Goal: Information Seeking & Learning: Learn about a topic

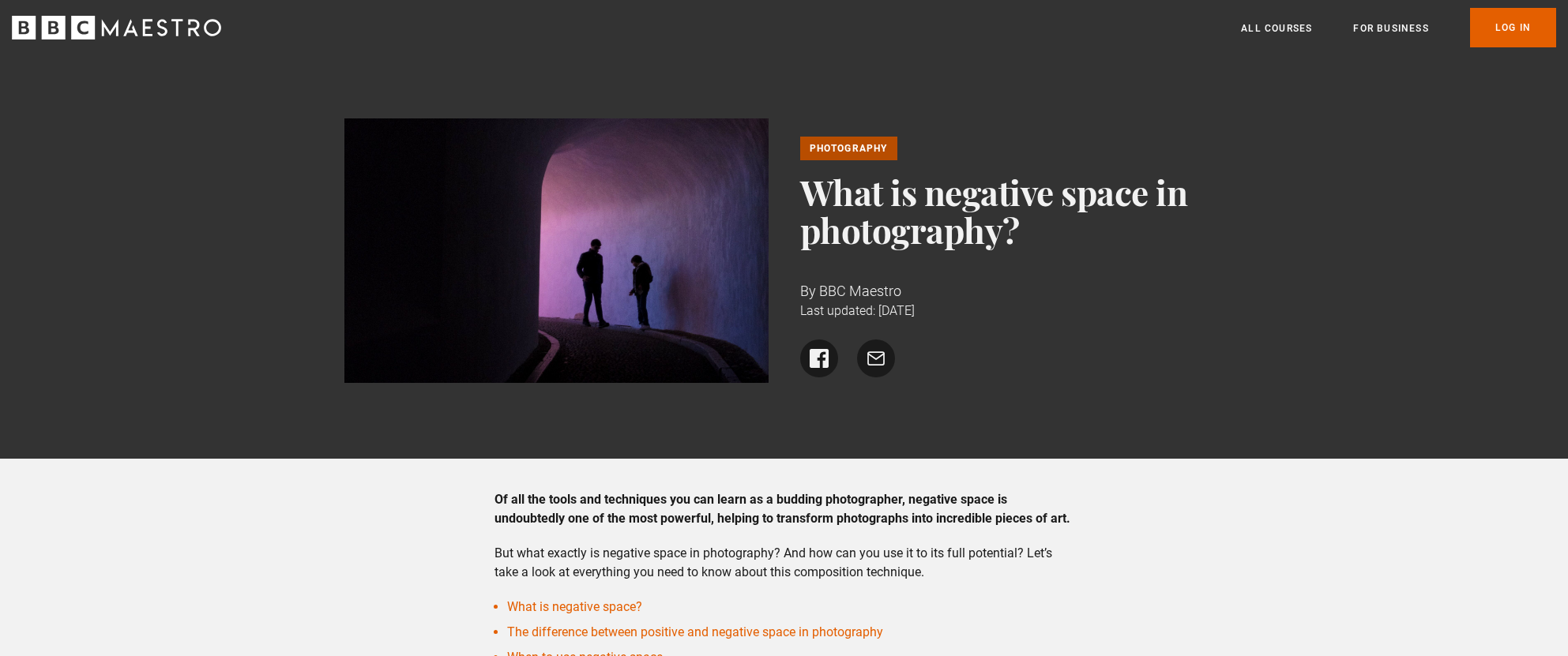
drag, startPoint x: 840, startPoint y: 195, endPoint x: 1022, endPoint y: 229, distance: 185.1
click at [1022, 229] on h1 "What is negative space in photography?" at bounding box center [1012, 211] width 424 height 76
copy h1 "What is negative space in photography?"
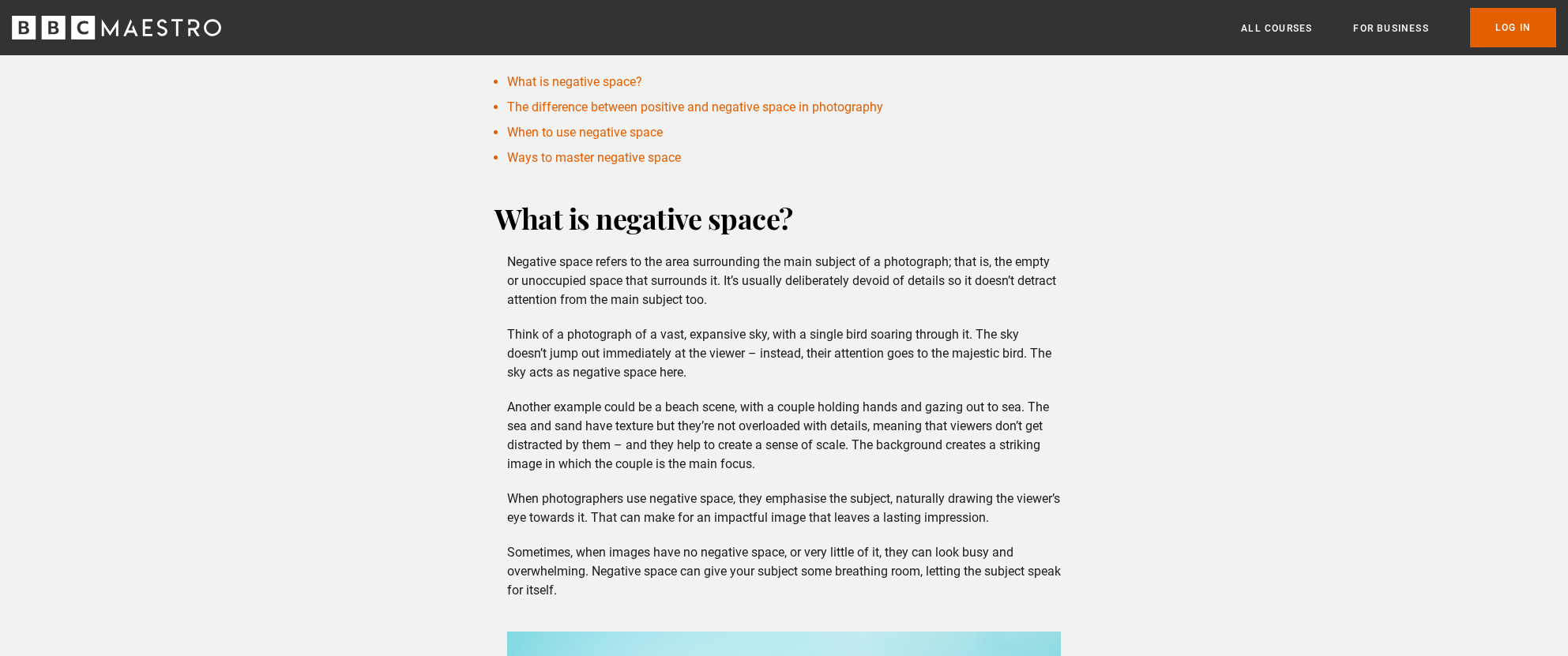
scroll to position [678, 0]
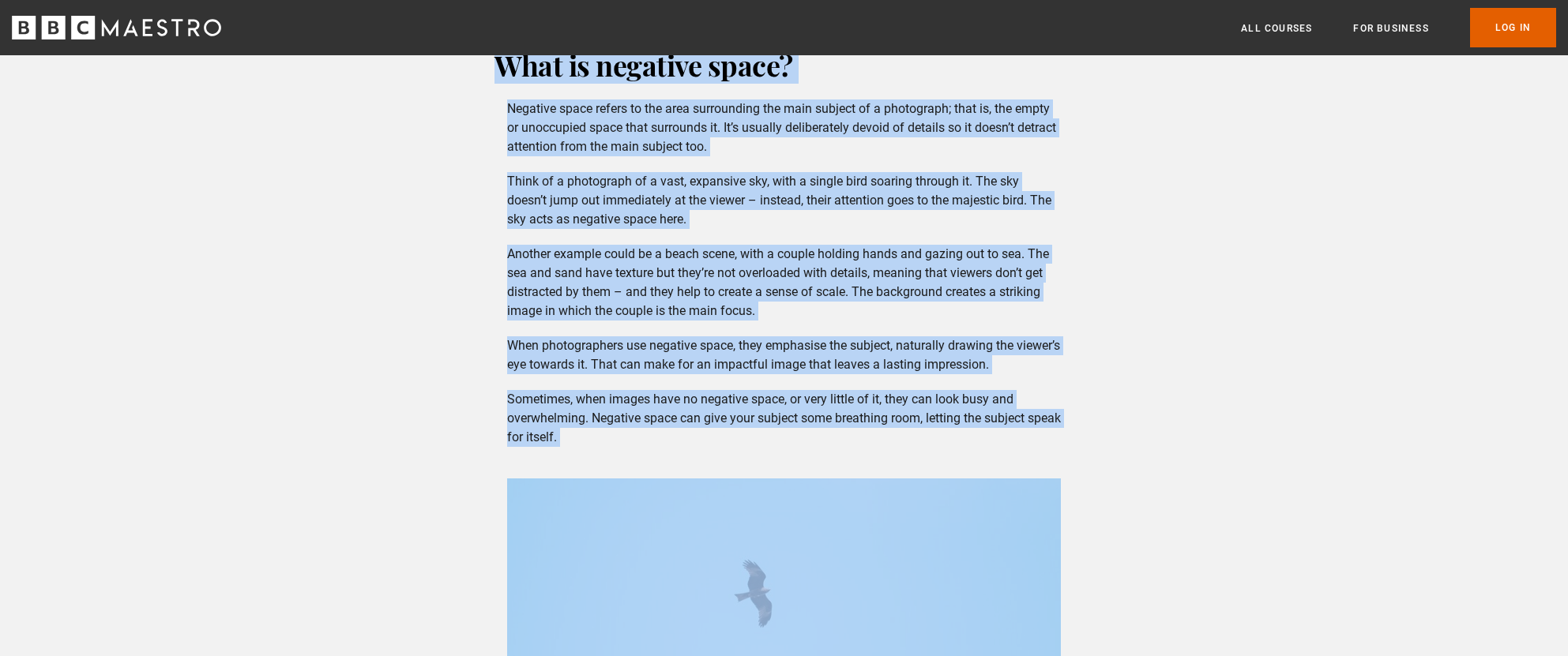
drag, startPoint x: 496, startPoint y: 92, endPoint x: 638, endPoint y: 501, distance: 432.9
click at [638, 501] on div "What is negative space? Negative space refers to the area surrounding the main …" at bounding box center [784, 435] width 604 height 779
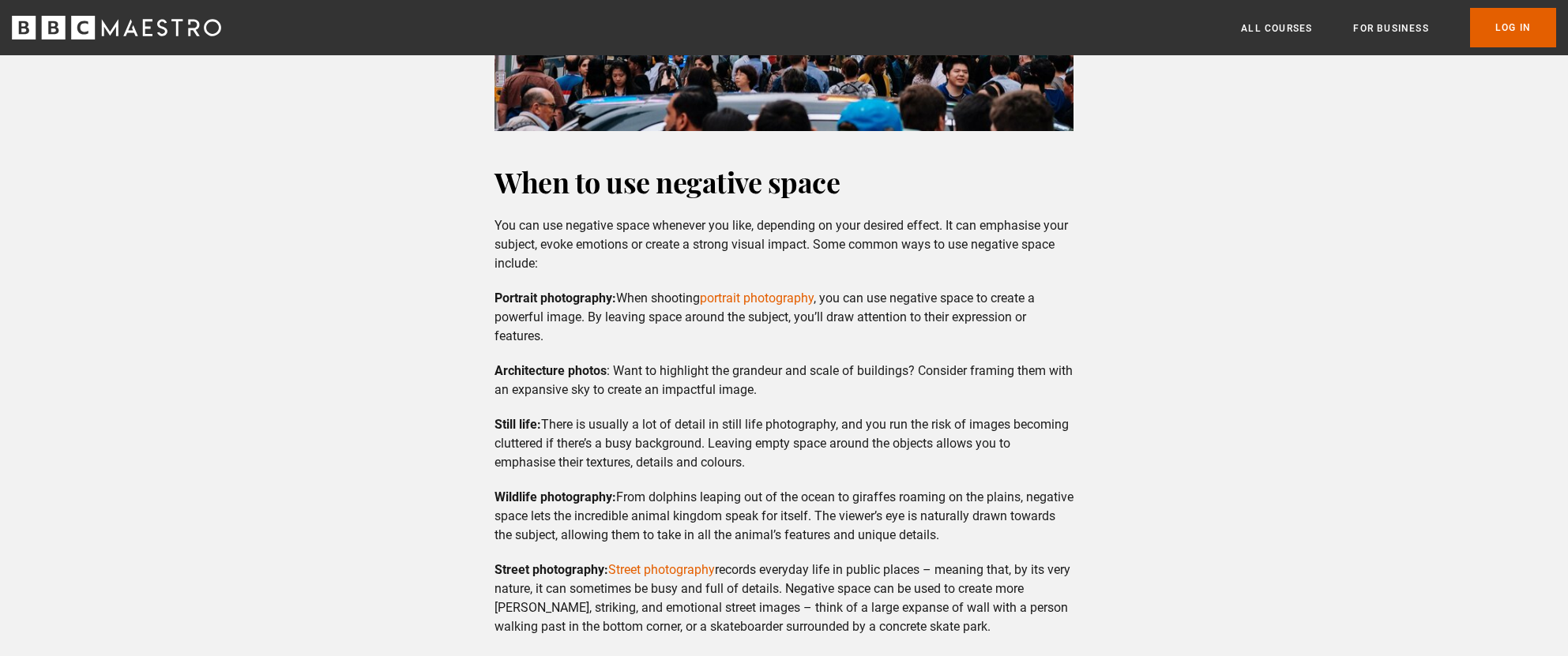
scroll to position [2098, 0]
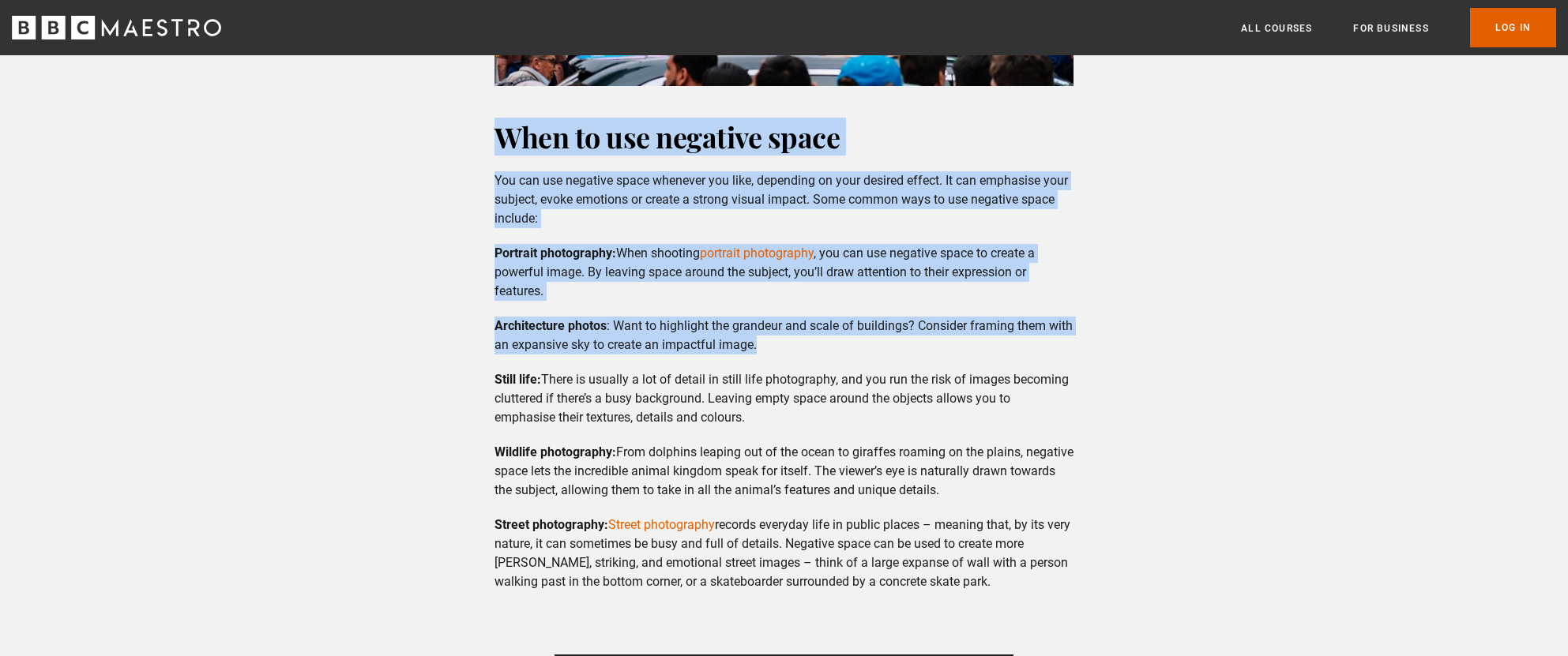
drag, startPoint x: 485, startPoint y: 154, endPoint x: 586, endPoint y: 376, distance: 243.9
click at [586, 376] on div "When to use negative space You can use negative space whenever you like, depend…" at bounding box center [784, 570] width 604 height 905
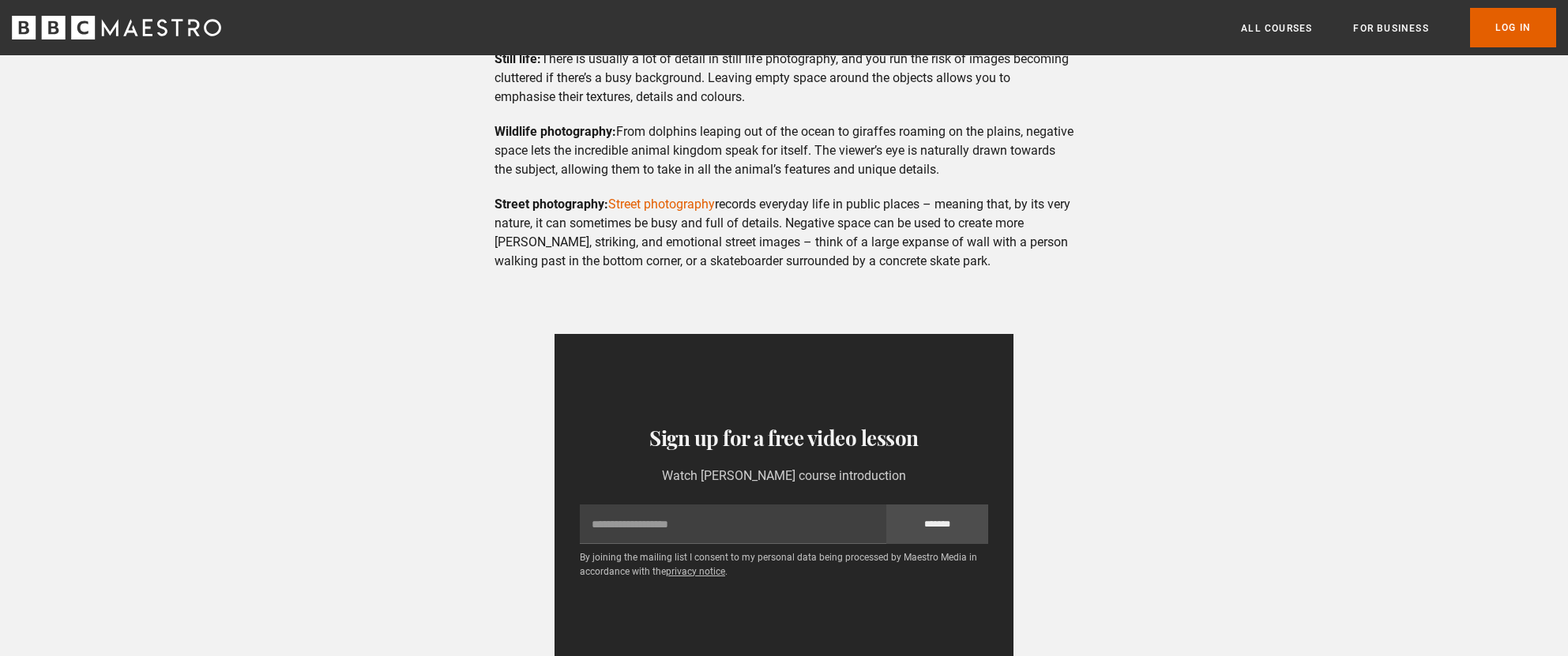
scroll to position [2510, 0]
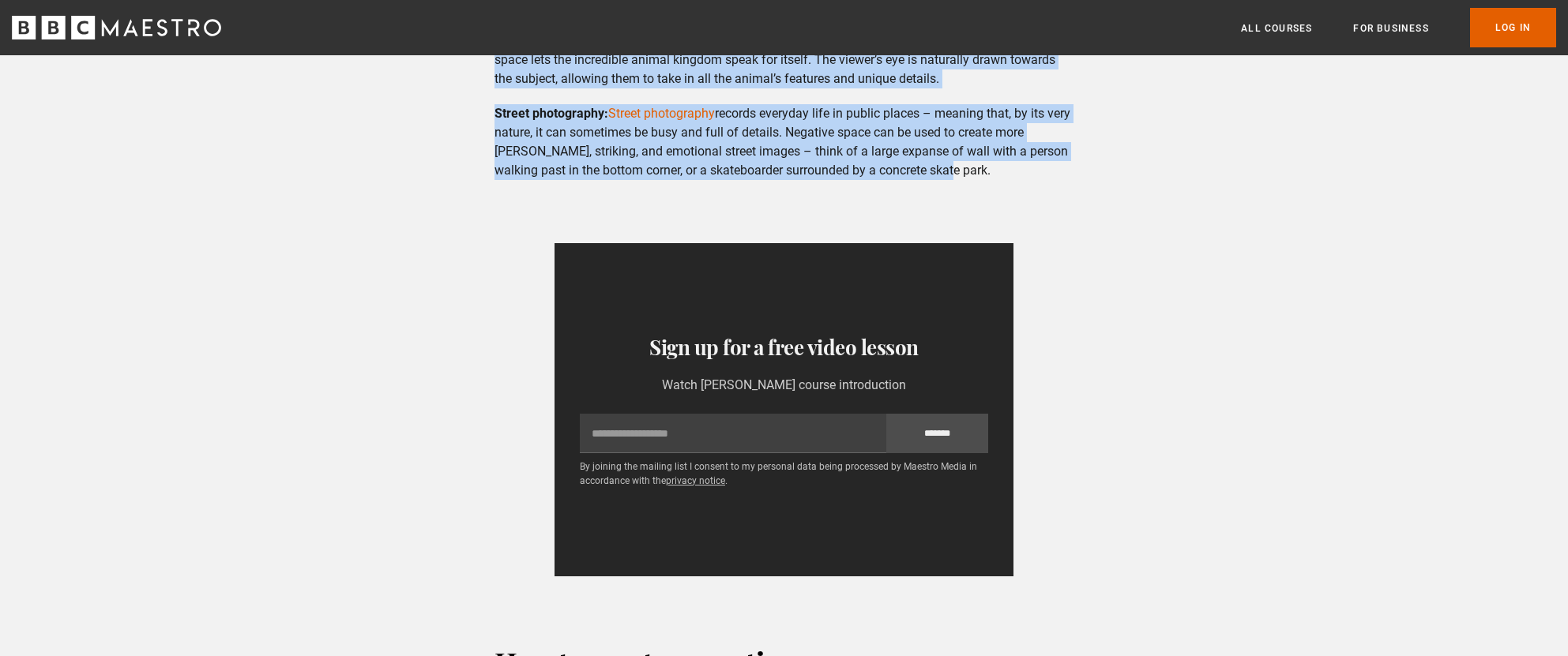
click at [974, 180] on p "Street photography: Street photography records everyday life in public places –…" at bounding box center [784, 142] width 579 height 76
copy div "Lore ip dol sitametc adipi Eli sed doe temporin utlab etdolore mag aliq, enimad…"
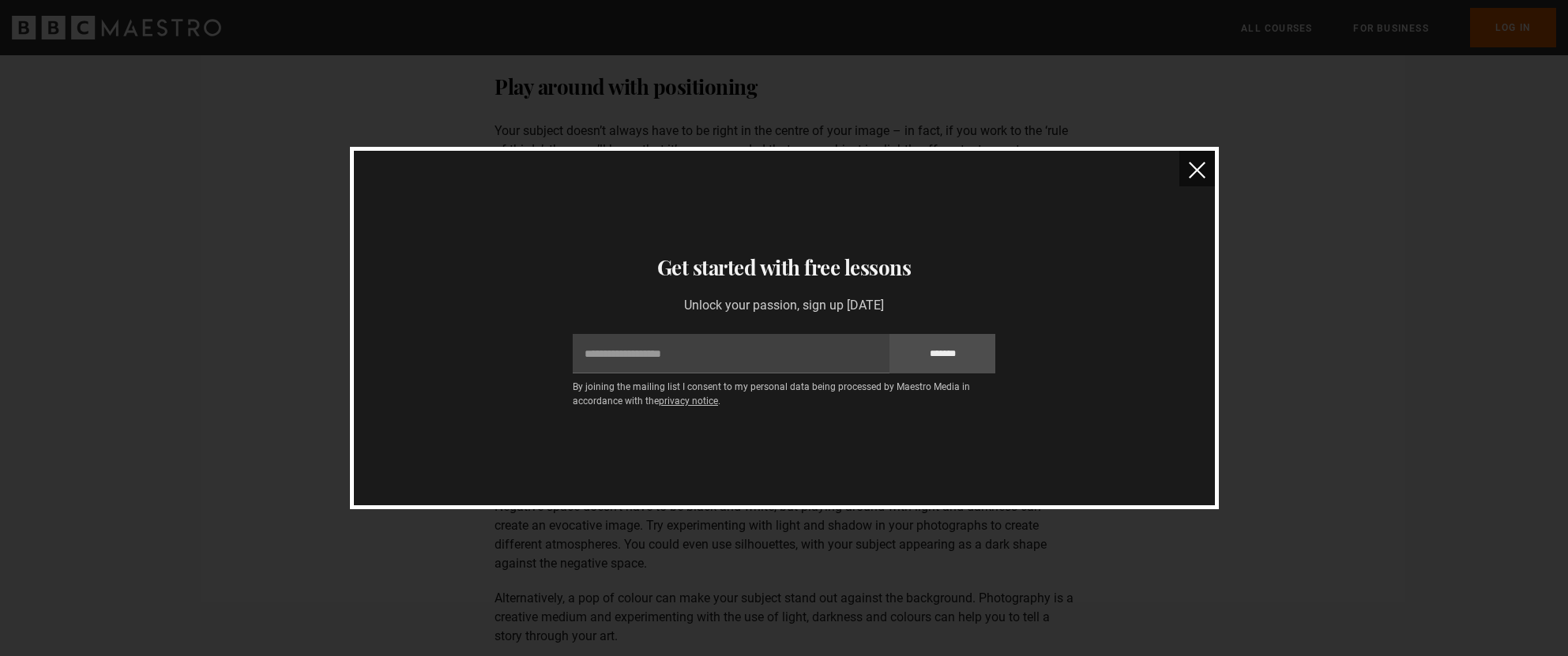
scroll to position [3004, 0]
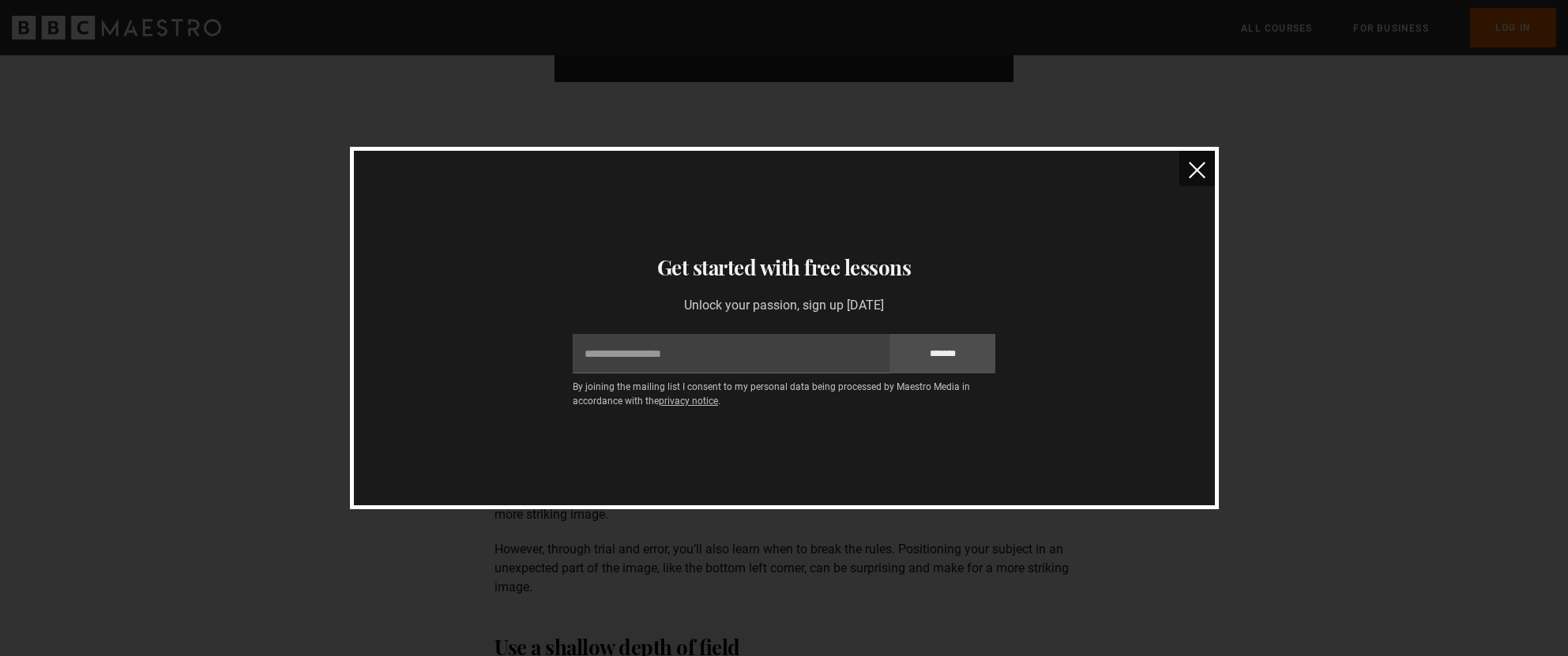
click at [1201, 178] on img "close" at bounding box center [1197, 170] width 16 height 16
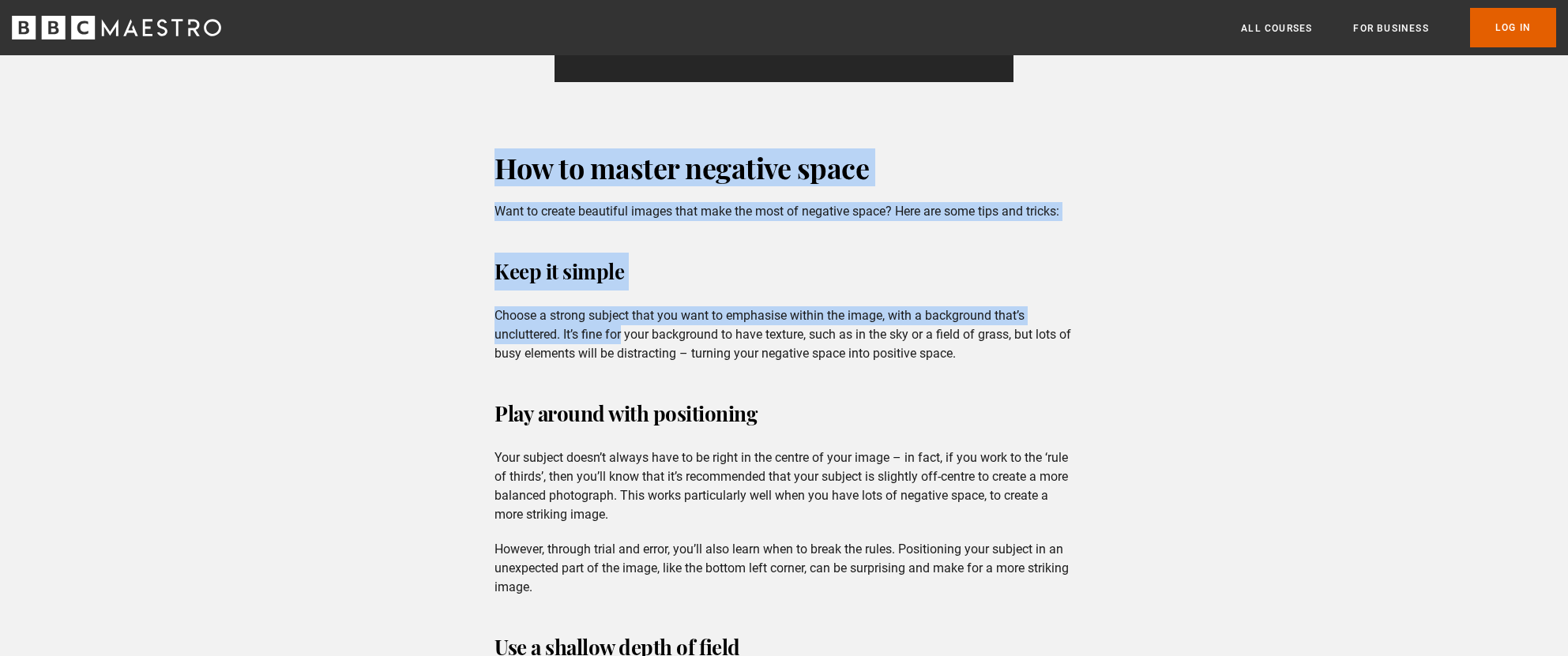
drag, startPoint x: 476, startPoint y: 169, endPoint x: 626, endPoint y: 360, distance: 242.9
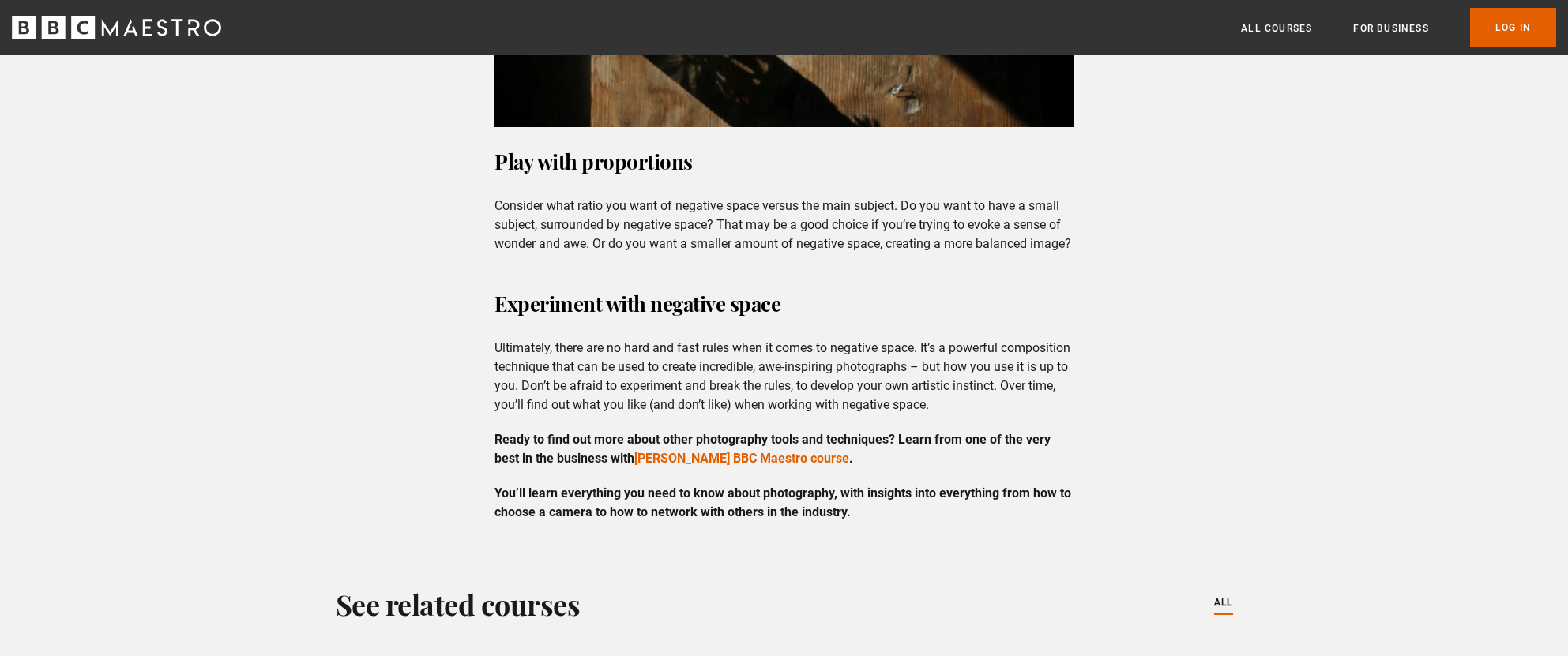
scroll to position [4250, 0]
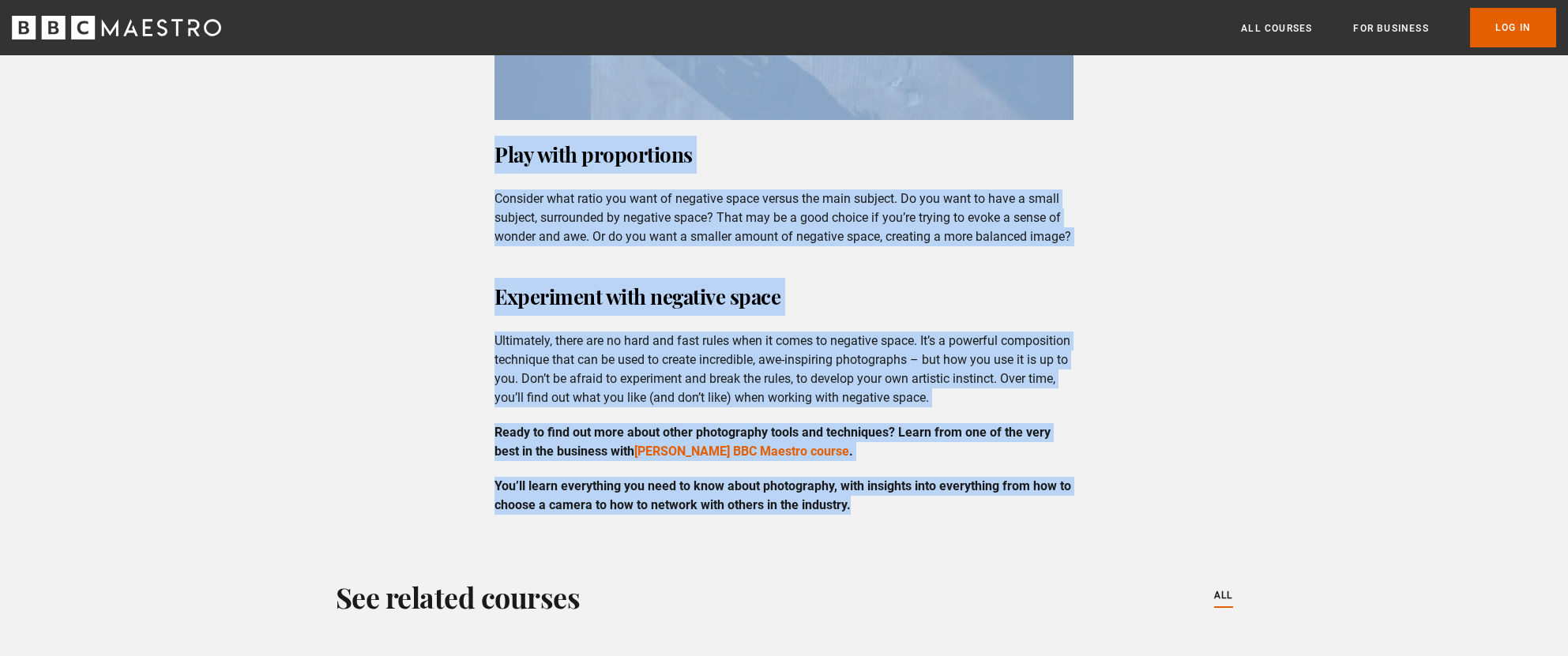
click at [873, 515] on p "You’ll learn everything you need to know about photography, with insights into …" at bounding box center [784, 496] width 579 height 38
copy div "Lor ip dolors ametcons adipi Elit se doeius temporinc utlabo etdo magn ali enim…"
